Goal: Information Seeking & Learning: Learn about a topic

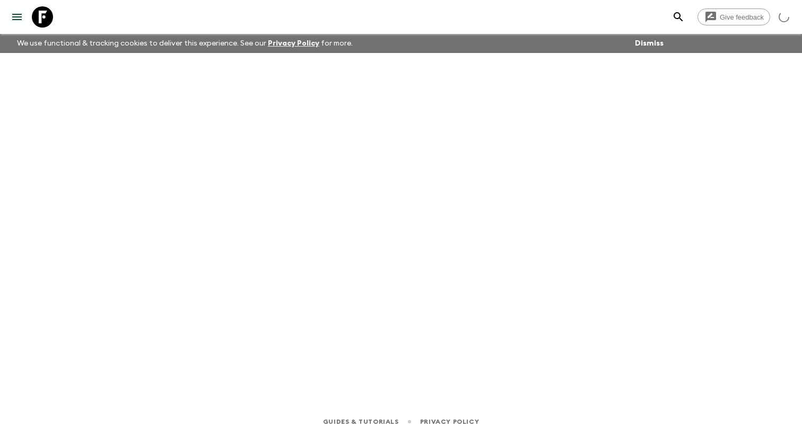
click at [15, 19] on icon "menu" at bounding box center [17, 17] width 13 height 13
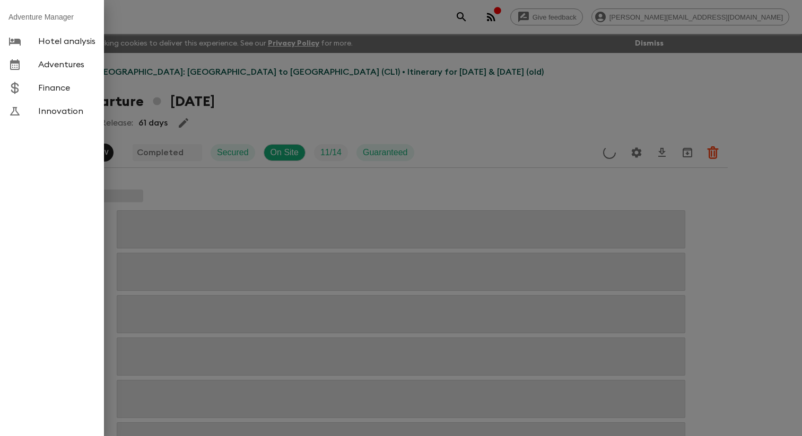
click at [75, 70] on span "Adventures" at bounding box center [66, 64] width 57 height 11
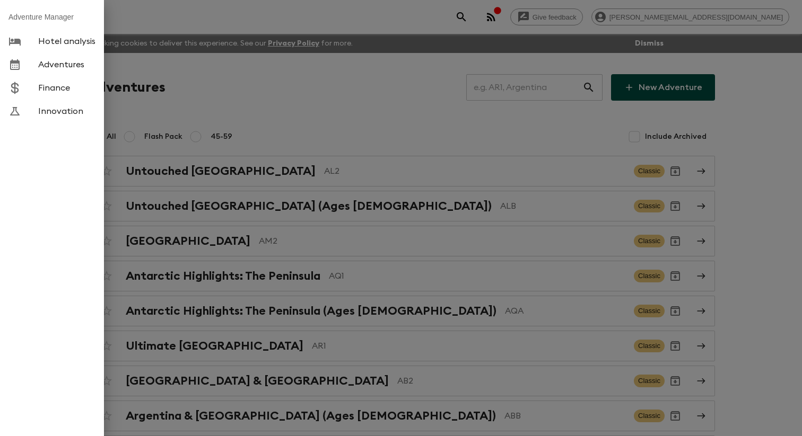
click at [228, 111] on div at bounding box center [401, 218] width 802 height 436
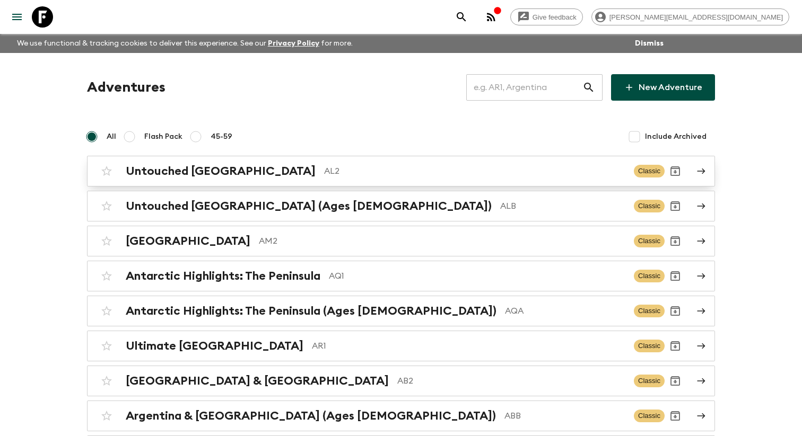
scroll to position [1485, 0]
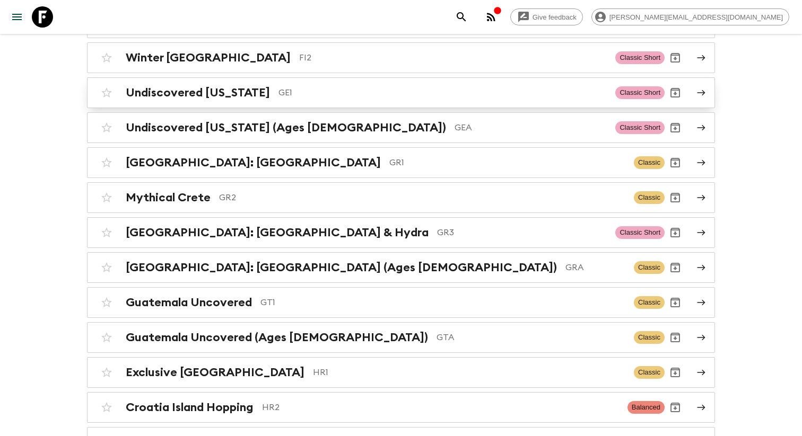
click at [231, 100] on h2 "Undiscovered [US_STATE]" at bounding box center [198, 93] width 144 height 14
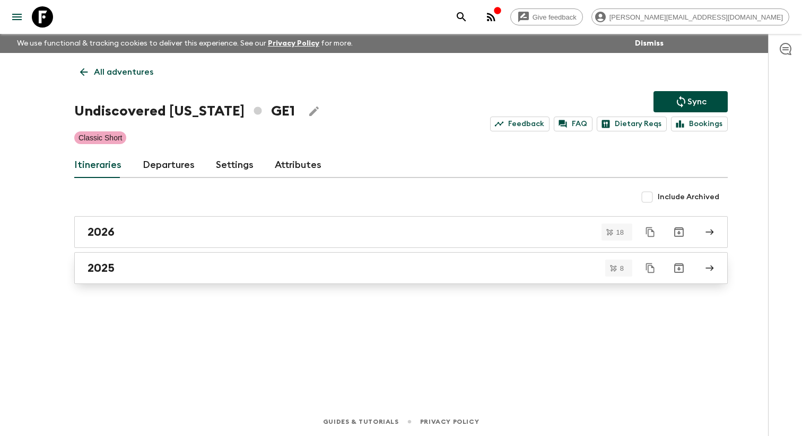
click at [191, 266] on link "2025" at bounding box center [400, 268] width 653 height 32
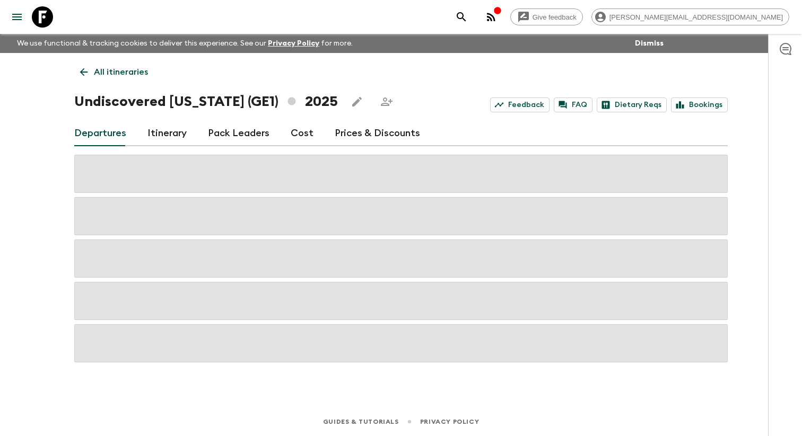
click at [181, 137] on link "Itinerary" at bounding box center [166, 133] width 39 height 25
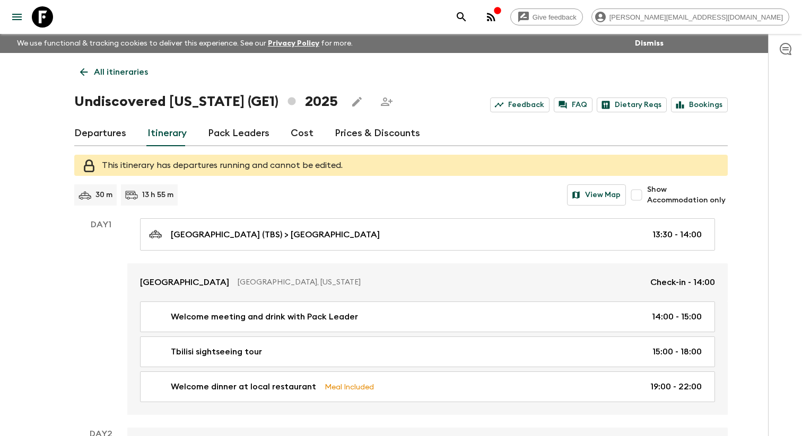
click at [646, 199] on input "Show Accommodation only" at bounding box center [636, 195] width 21 height 21
checkbox input "true"
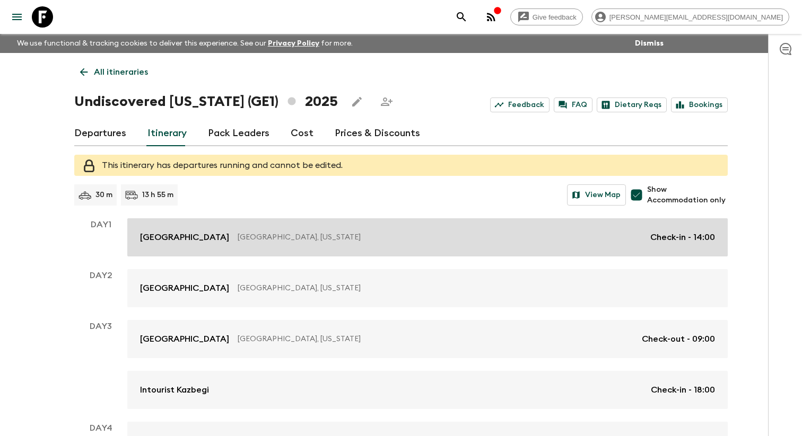
click at [331, 228] on link "[GEOGRAPHIC_DATA], [US_STATE] Check-in - 14:00" at bounding box center [427, 237] width 600 height 38
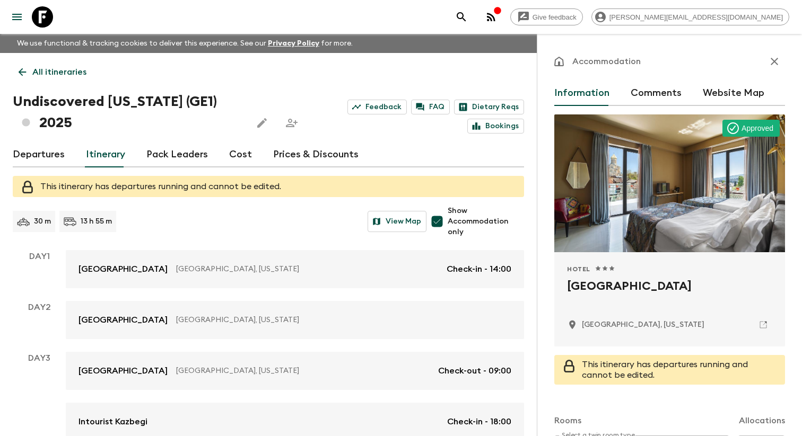
click at [593, 295] on h2 "[GEOGRAPHIC_DATA]" at bounding box center [669, 295] width 205 height 34
copy div "[GEOGRAPHIC_DATA]"
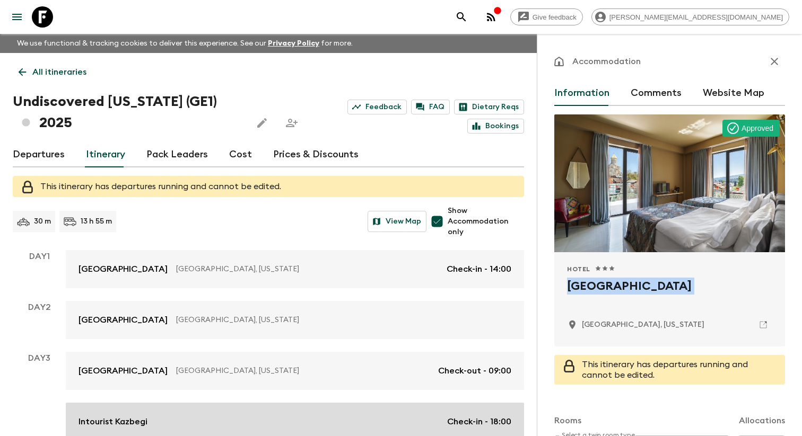
click at [264, 415] on link "Intourist Kazbegi Check-in - 18:00" at bounding box center [295, 422] width 458 height 38
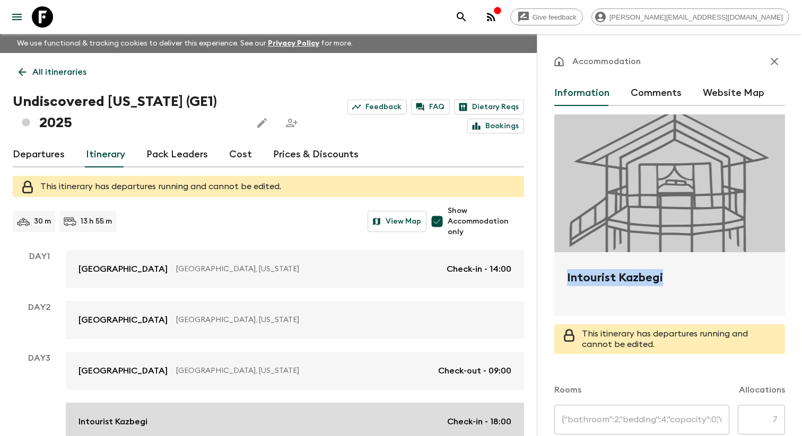
type input "Standard Double room 2 twin beds"
type input "Standard Double room full double bed"
type input "Day 3"
type input "18:00"
type input "Day 4"
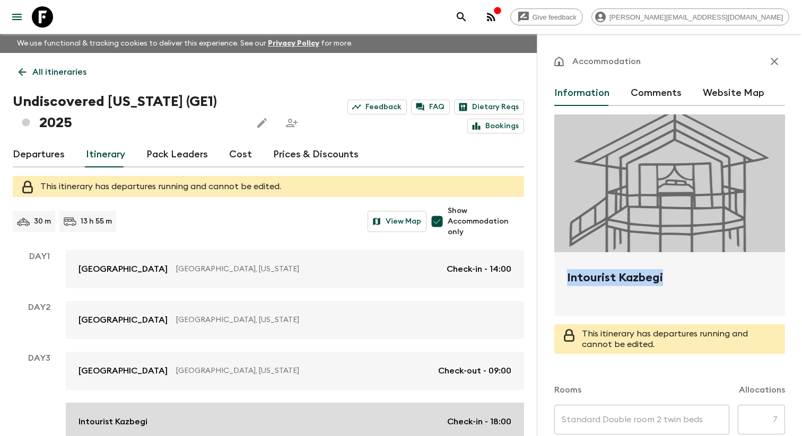
type input "08:30"
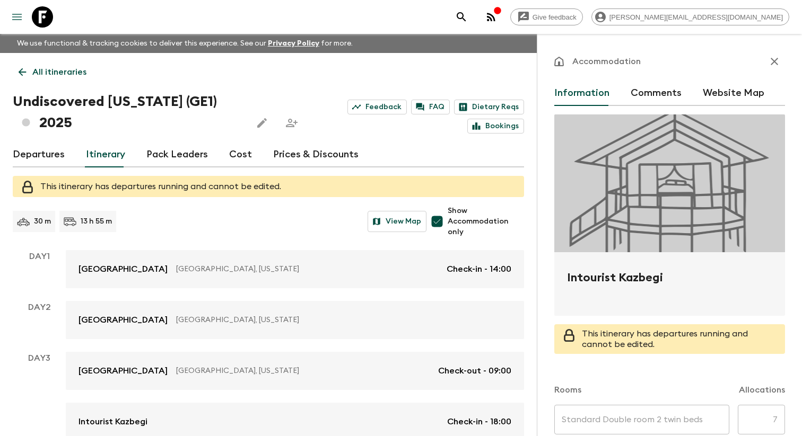
click at [21, 14] on icon "menu" at bounding box center [17, 17] width 10 height 6
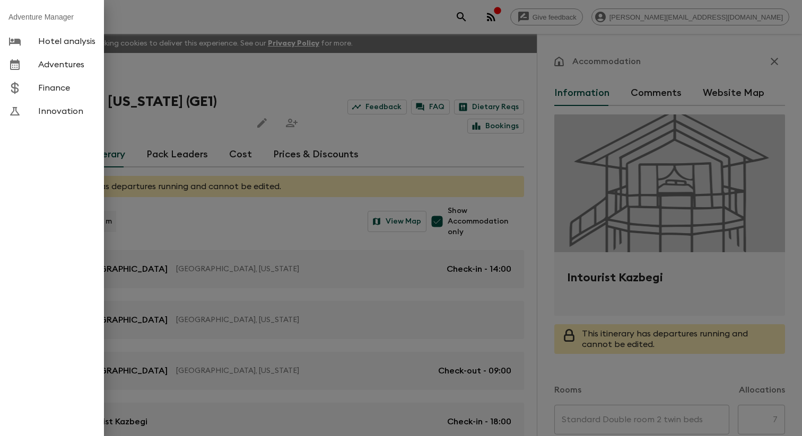
click at [59, 70] on span "Adventures" at bounding box center [66, 64] width 57 height 11
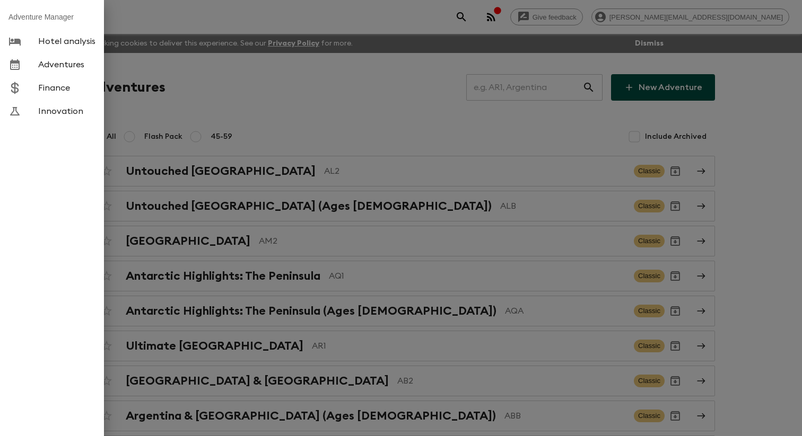
click at [326, 102] on div at bounding box center [401, 218] width 802 height 436
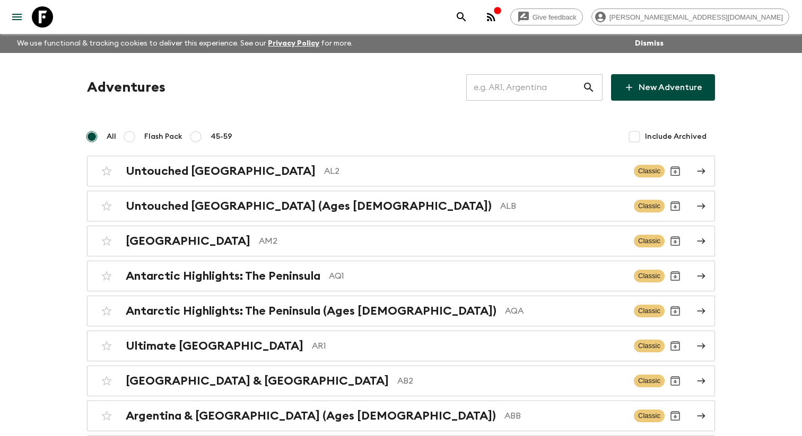
scroll to position [2592, 0]
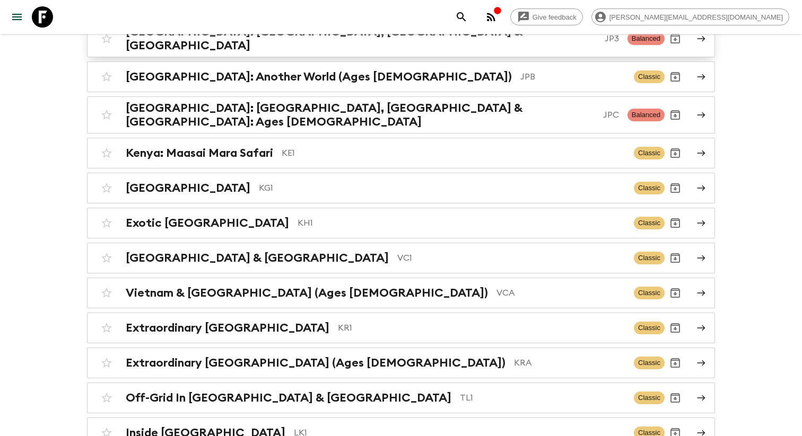
click at [313, 52] on div "[GEOGRAPHIC_DATA]: [GEOGRAPHIC_DATA], Kanazawa & [GEOGRAPHIC_DATA] JP3 Balanced" at bounding box center [380, 39] width 568 height 28
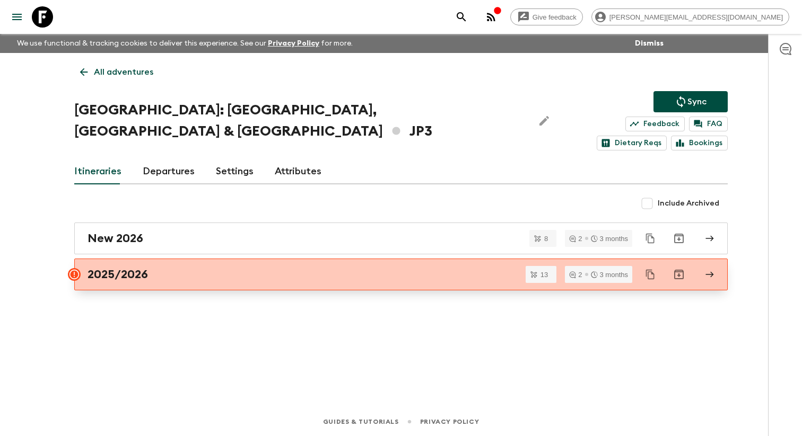
click at [130, 273] on link "2025/2026" at bounding box center [400, 275] width 653 height 32
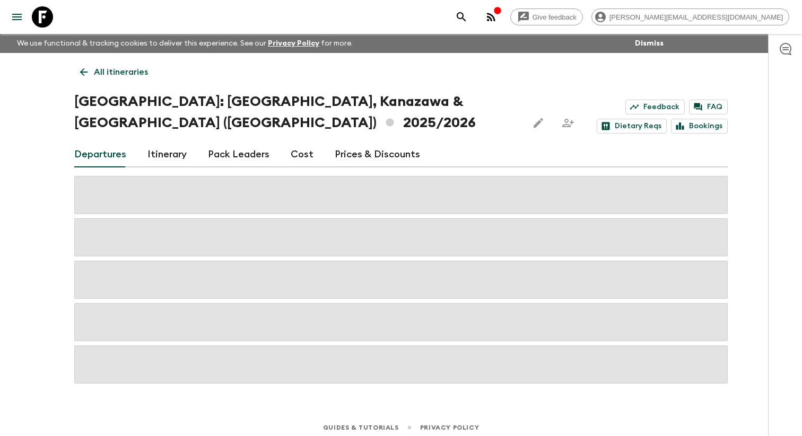
click at [156, 159] on link "Itinerary" at bounding box center [166, 154] width 39 height 25
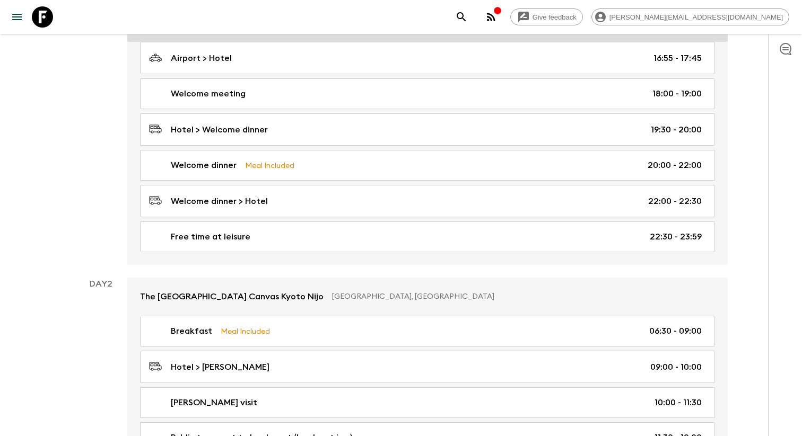
scroll to position [244, 0]
